Goal: Task Accomplishment & Management: Use online tool/utility

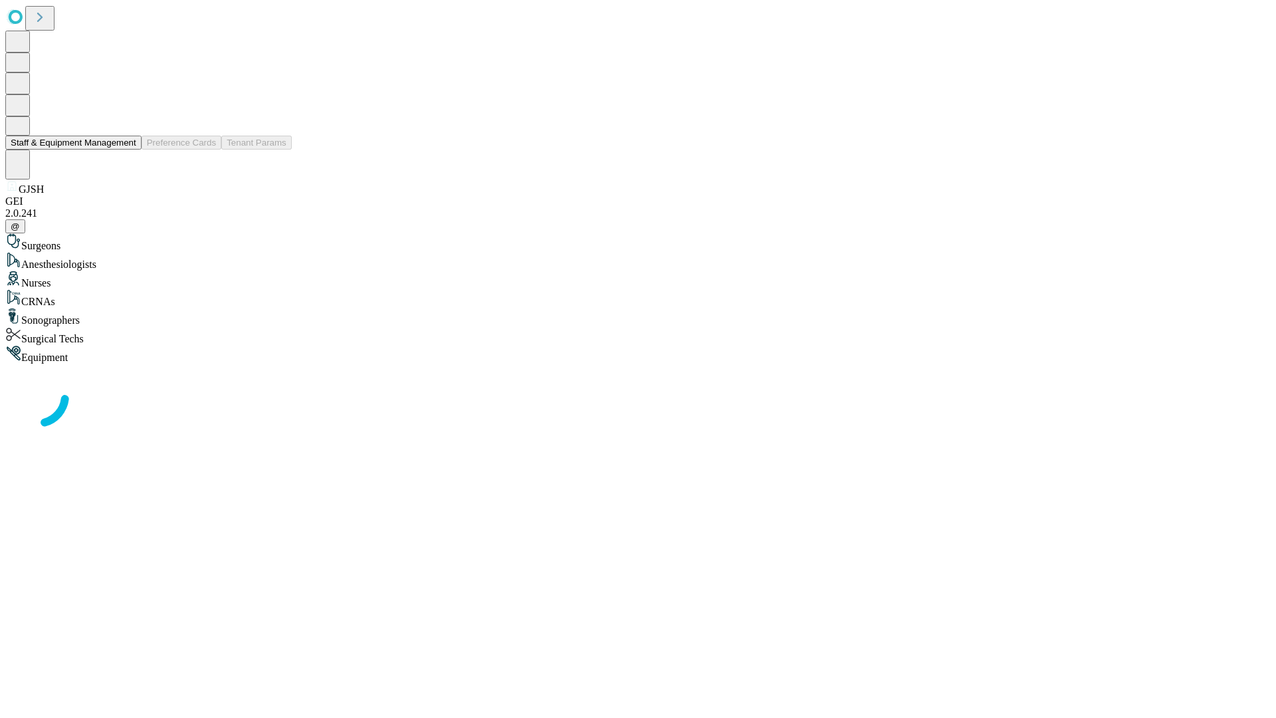
click at [127, 150] on button "Staff & Equipment Management" at bounding box center [73, 143] width 136 height 14
